Goal: Task Accomplishment & Management: Use online tool/utility

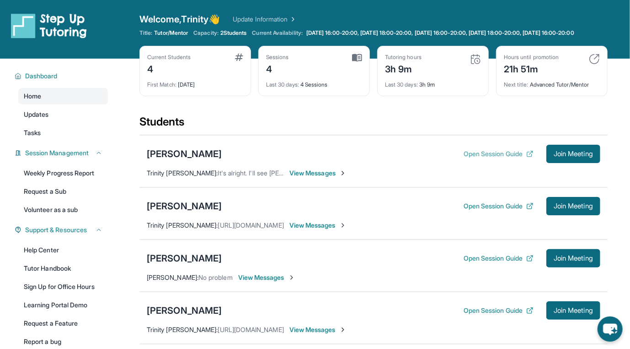
click at [512, 158] on button "Open Session Guide" at bounding box center [499, 153] width 70 height 9
click at [172, 156] on div "[PERSON_NAME]" at bounding box center [184, 153] width 75 height 13
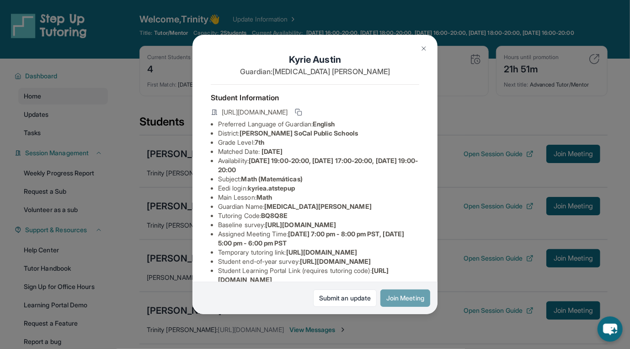
click at [416, 296] on button "Join Meeting" at bounding box center [406, 297] width 50 height 17
